Goal: Check status

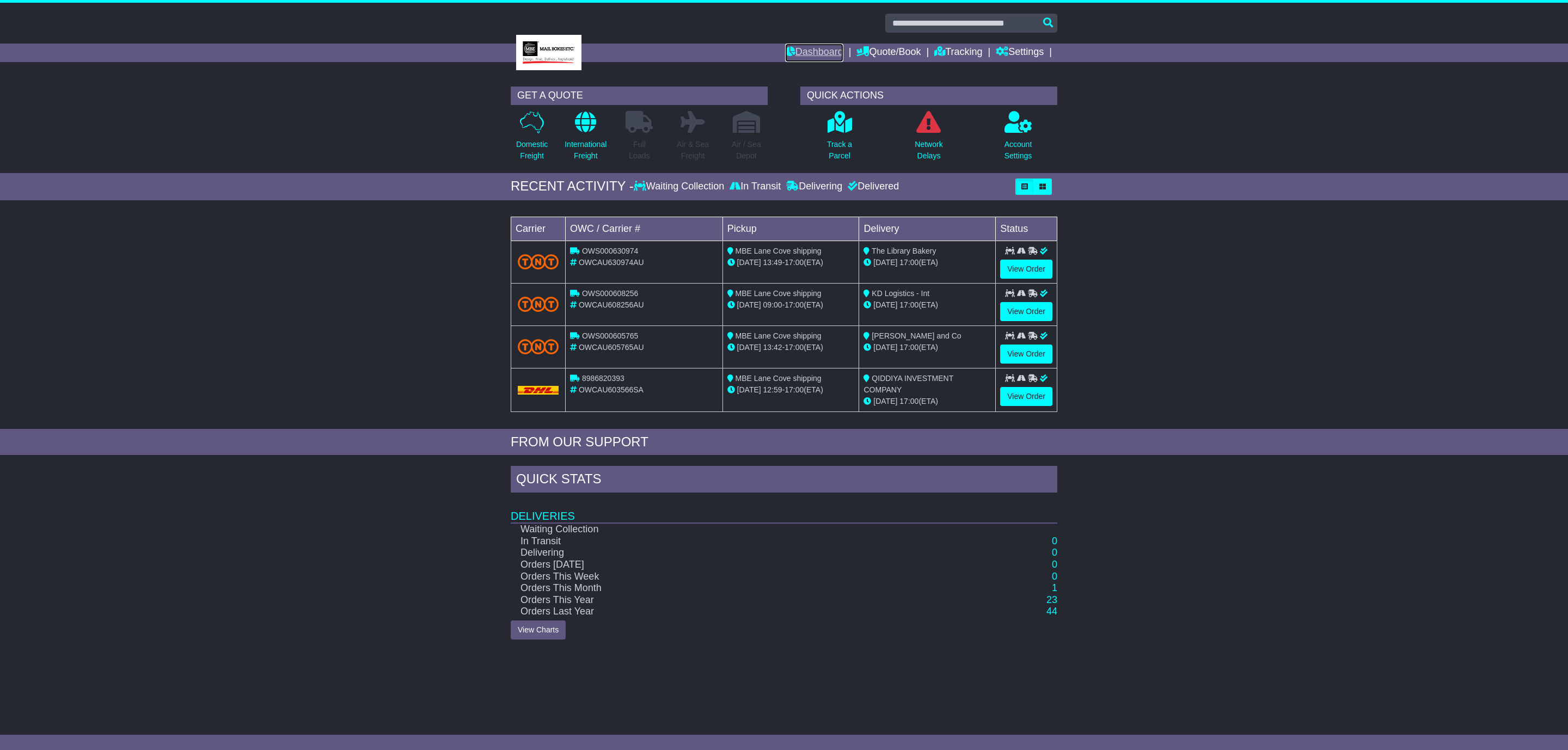
click at [807, 46] on link "Dashboard" at bounding box center [814, 52] width 58 height 18
click at [944, 49] on link "Tracking" at bounding box center [958, 52] width 48 height 18
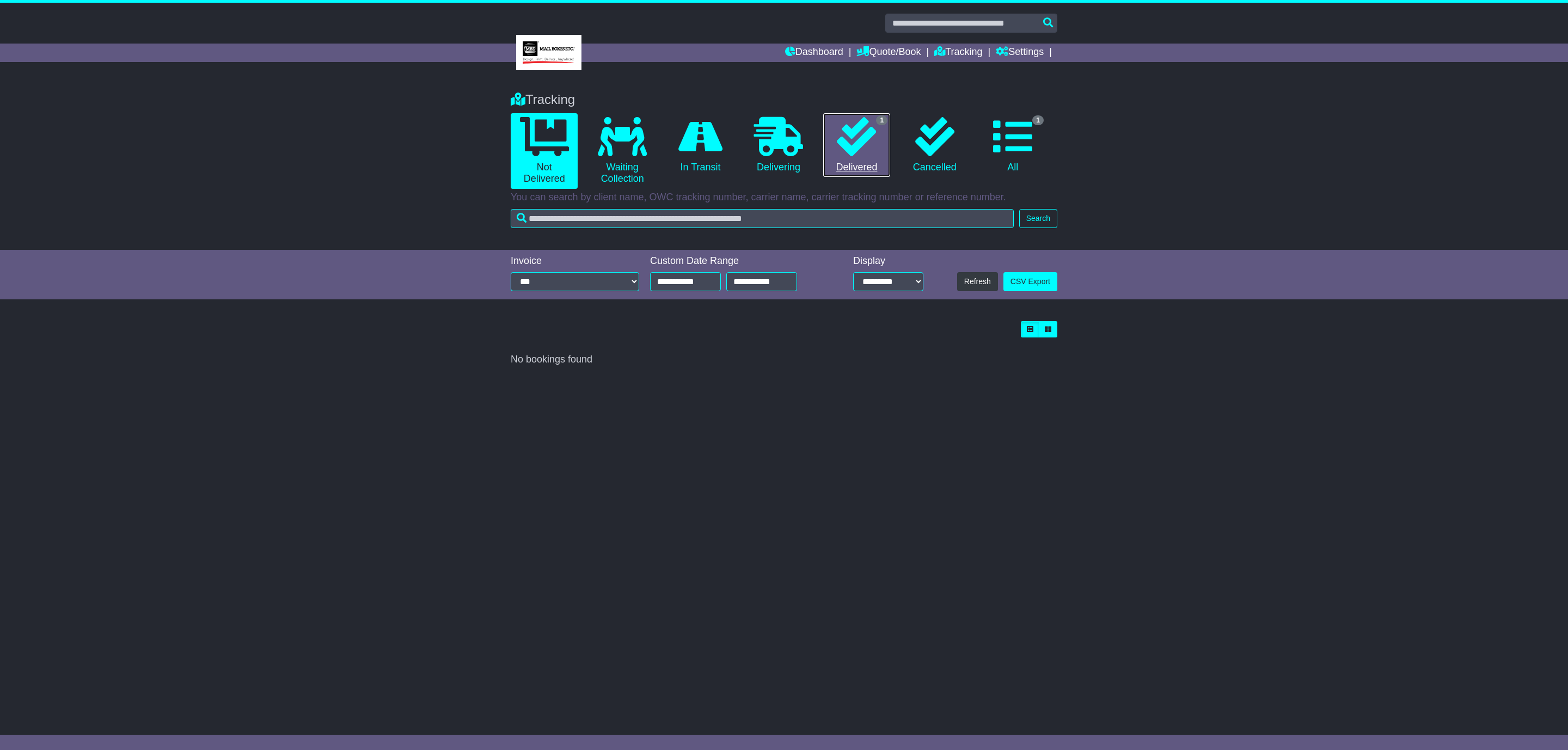
click at [855, 159] on link "1 Delivered" at bounding box center [856, 145] width 67 height 64
